Goal: Task Accomplishment & Management: Manage account settings

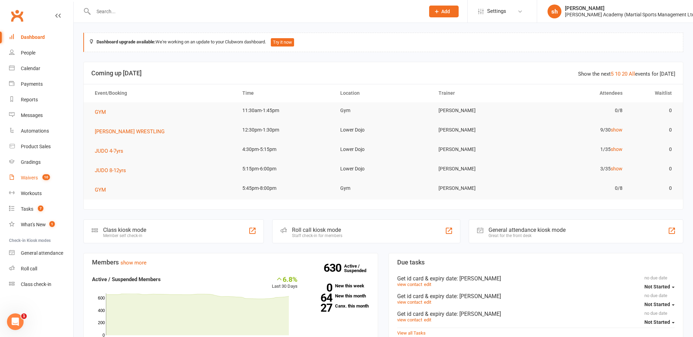
click at [31, 175] on div "Waivers" at bounding box center [29, 178] width 17 height 6
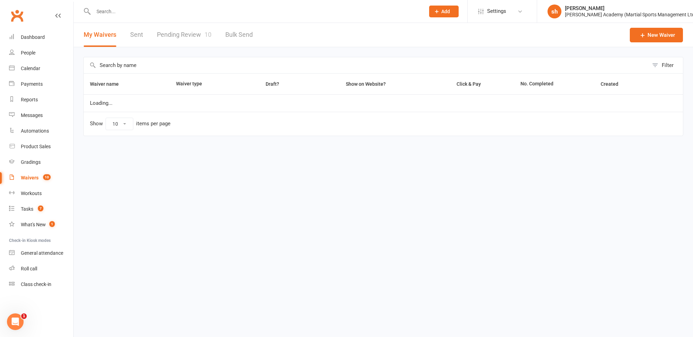
select select "100"
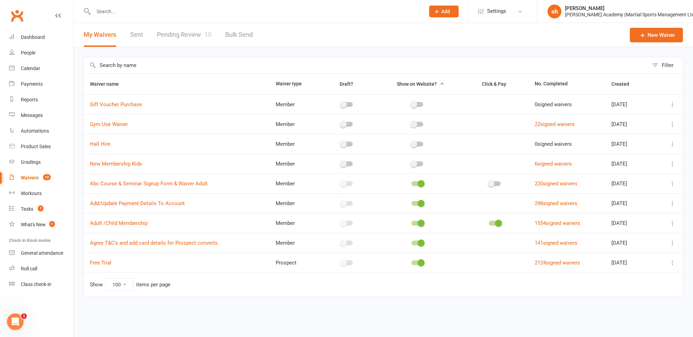
click at [181, 36] on link "Pending Review 10" at bounding box center [184, 35] width 55 height 24
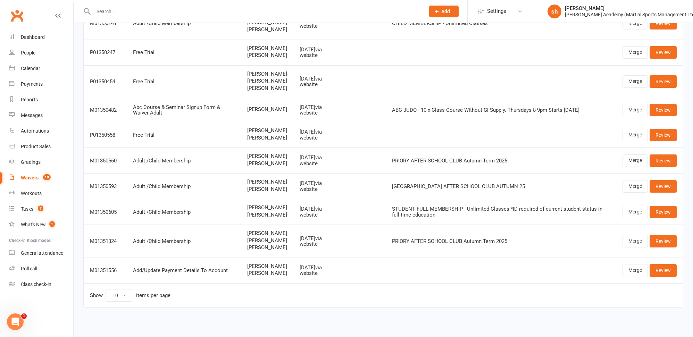
scroll to position [92, 0]
click at [147, 11] on input "text" at bounding box center [255, 12] width 329 height 10
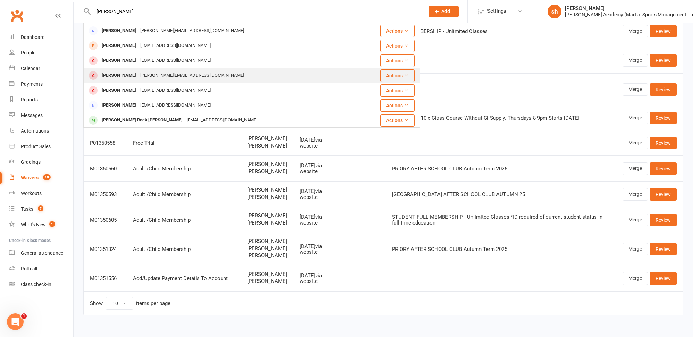
scroll to position [0, 0]
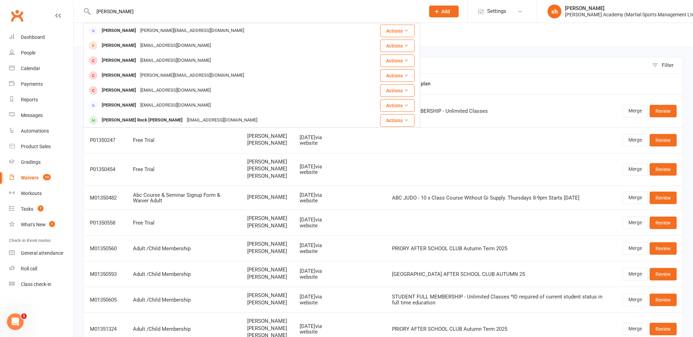
type input "[PERSON_NAME]"
click at [480, 85] on th "Membership plan" at bounding box center [501, 84] width 231 height 21
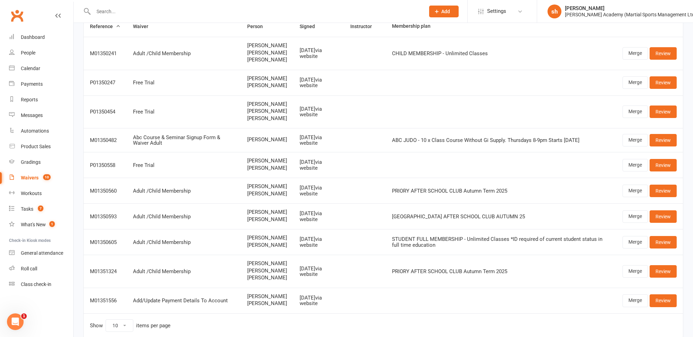
scroll to position [92, 0]
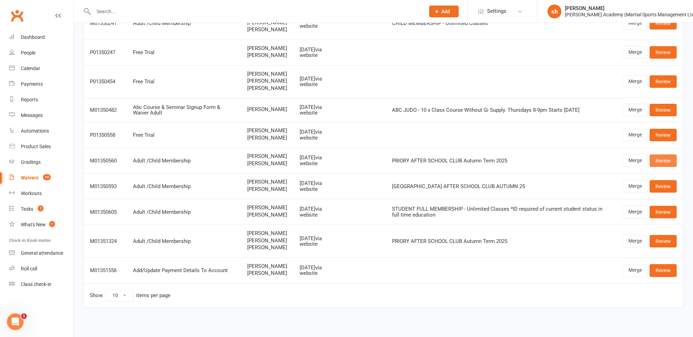
click at [660, 158] on link "Review" at bounding box center [663, 161] width 27 height 13
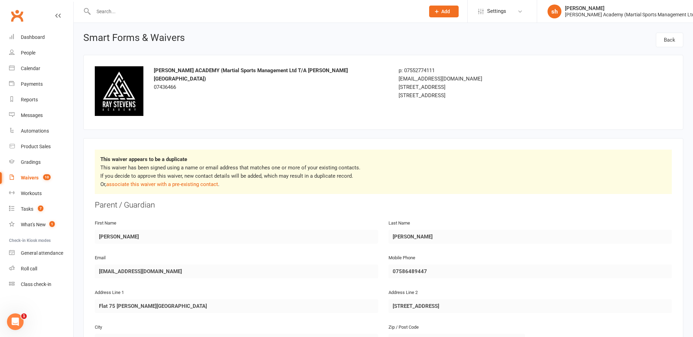
click at [27, 177] on div "Waivers" at bounding box center [30, 178] width 18 height 6
select select "100"
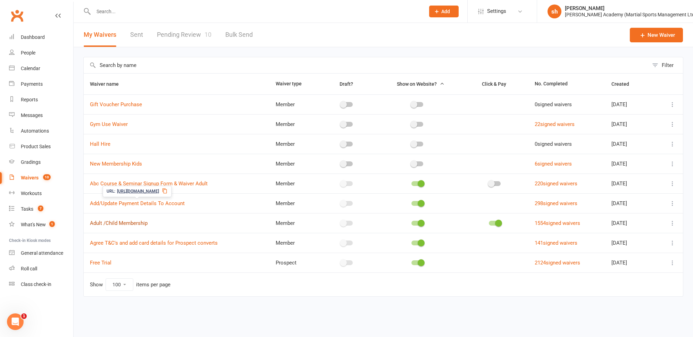
click at [129, 222] on link "Adult /Child Membership" at bounding box center [119, 223] width 58 height 6
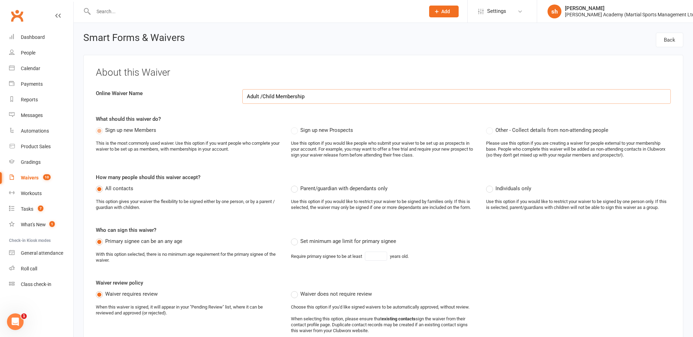
select select "applies_to_all_signees"
select select "copy_answers_for_all_signees"
select select "select"
click at [32, 176] on div "Waivers" at bounding box center [30, 178] width 18 height 6
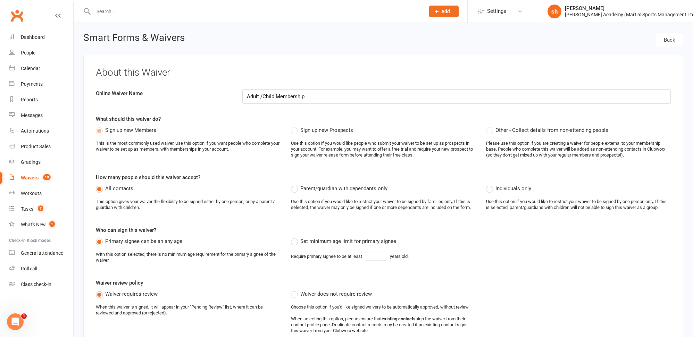
select select "100"
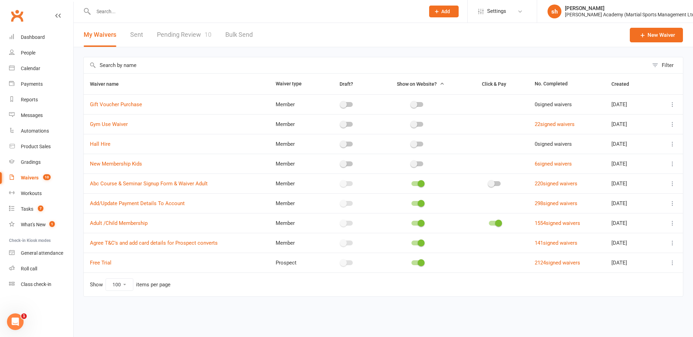
click at [195, 32] on link "Pending Review 10" at bounding box center [184, 35] width 55 height 24
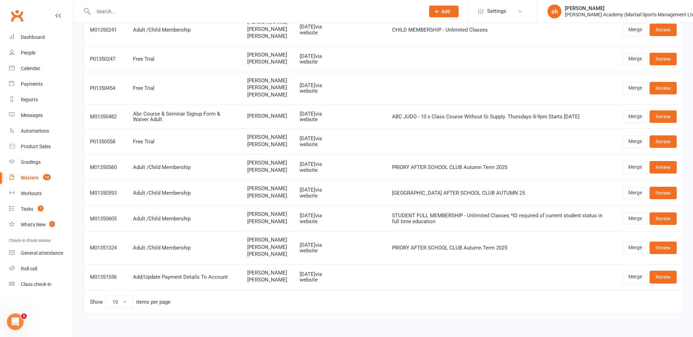
scroll to position [89, 0]
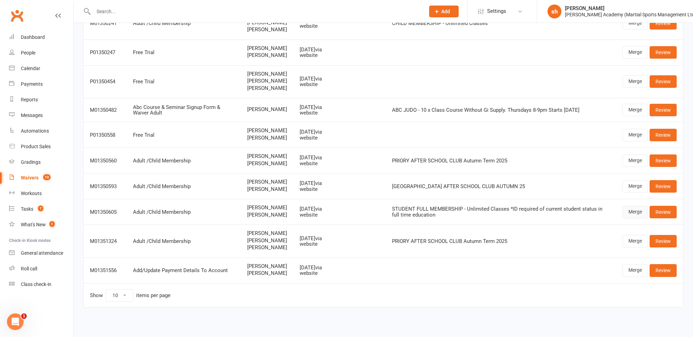
click at [640, 212] on link "Merge" at bounding box center [635, 212] width 25 height 13
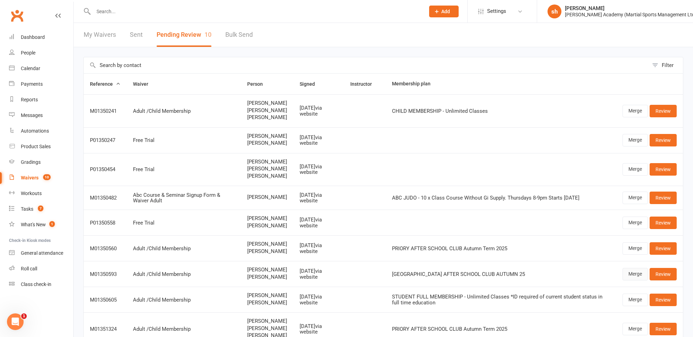
click at [636, 276] on link "Merge" at bounding box center [635, 274] width 25 height 13
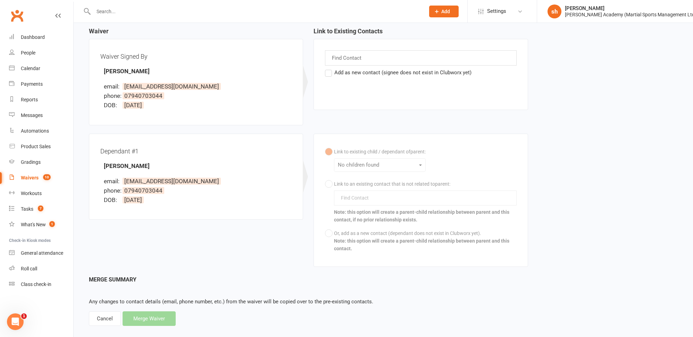
scroll to position [75, 0]
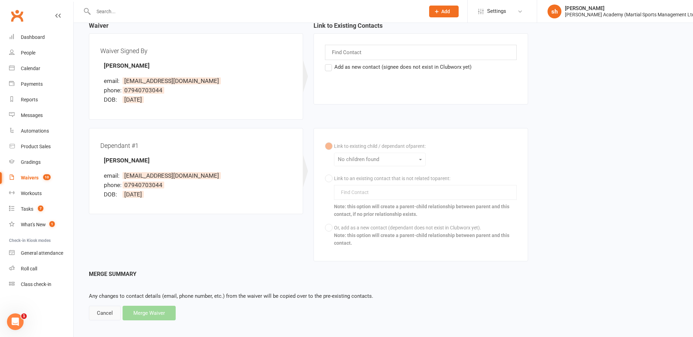
click at [99, 314] on div "Cancel" at bounding box center [105, 313] width 32 height 15
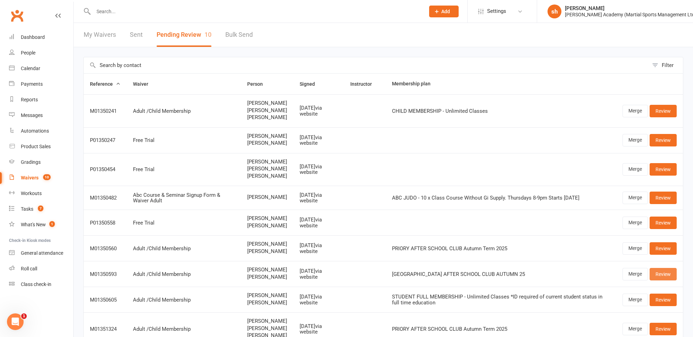
click at [668, 276] on link "Review" at bounding box center [663, 274] width 27 height 13
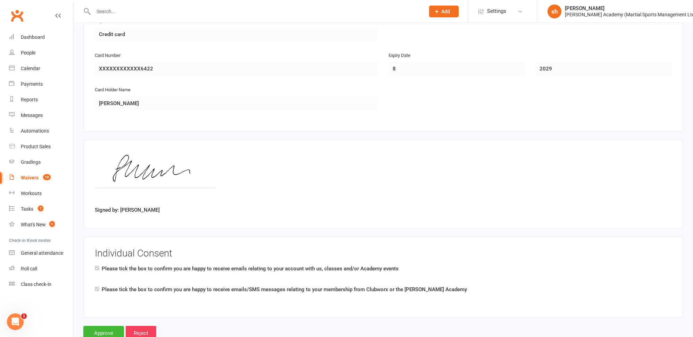
scroll to position [1175, 0]
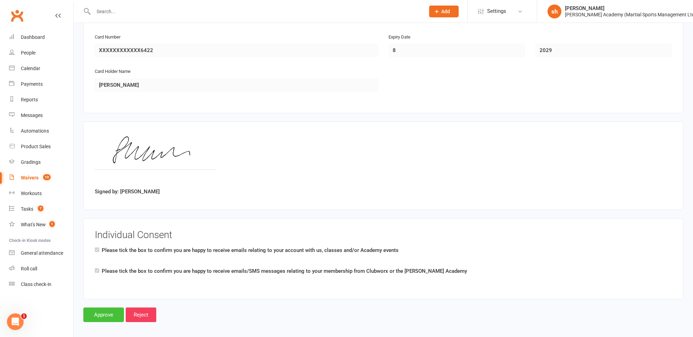
click at [100, 311] on input "Approve" at bounding box center [103, 315] width 41 height 15
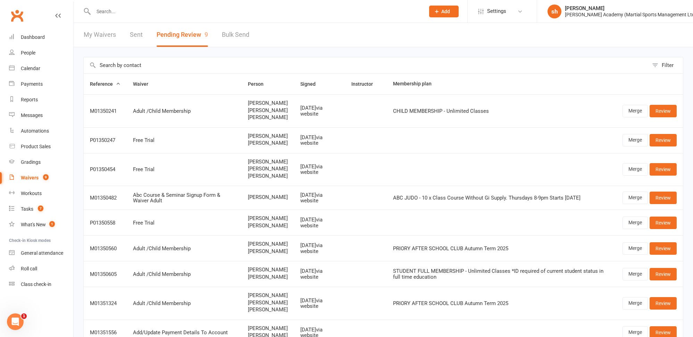
click at [130, 11] on input "text" at bounding box center [255, 12] width 329 height 10
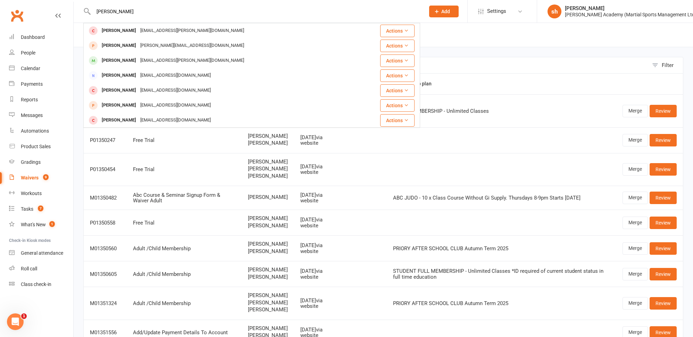
type input "[PERSON_NAME]"
